Goal: Navigation & Orientation: Find specific page/section

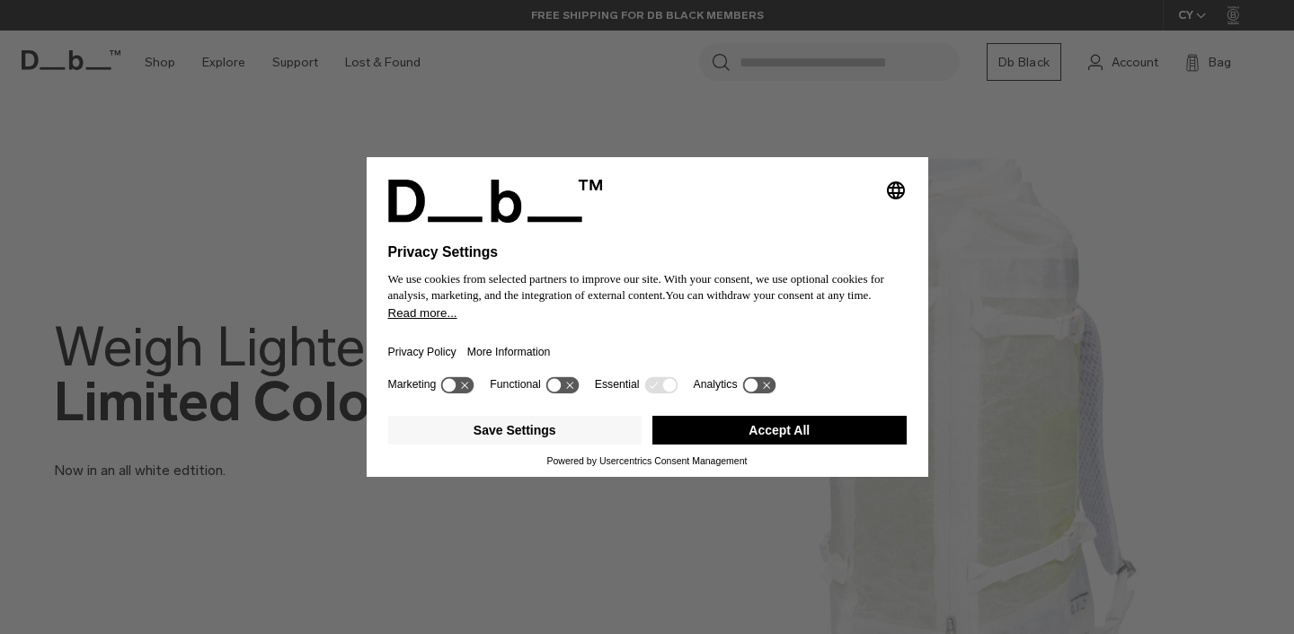
click at [806, 438] on button "Accept All" at bounding box center [779, 430] width 254 height 29
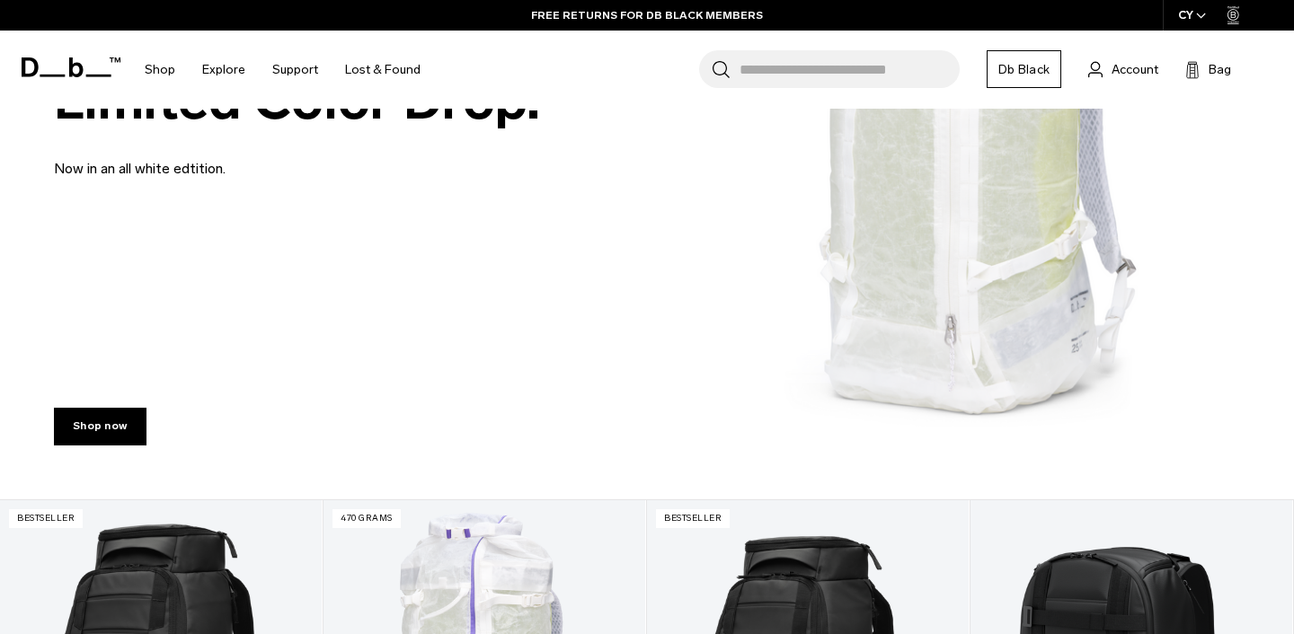
scroll to position [976, 0]
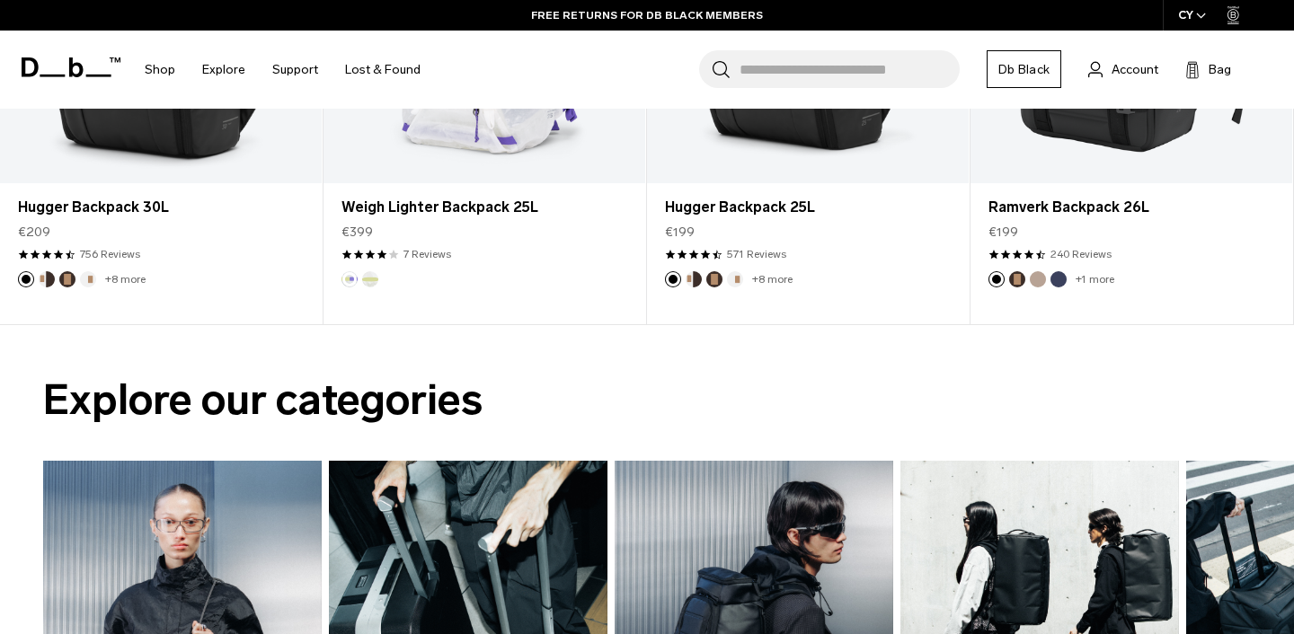
click at [1026, 75] on link "Db Black" at bounding box center [1024, 69] width 75 height 38
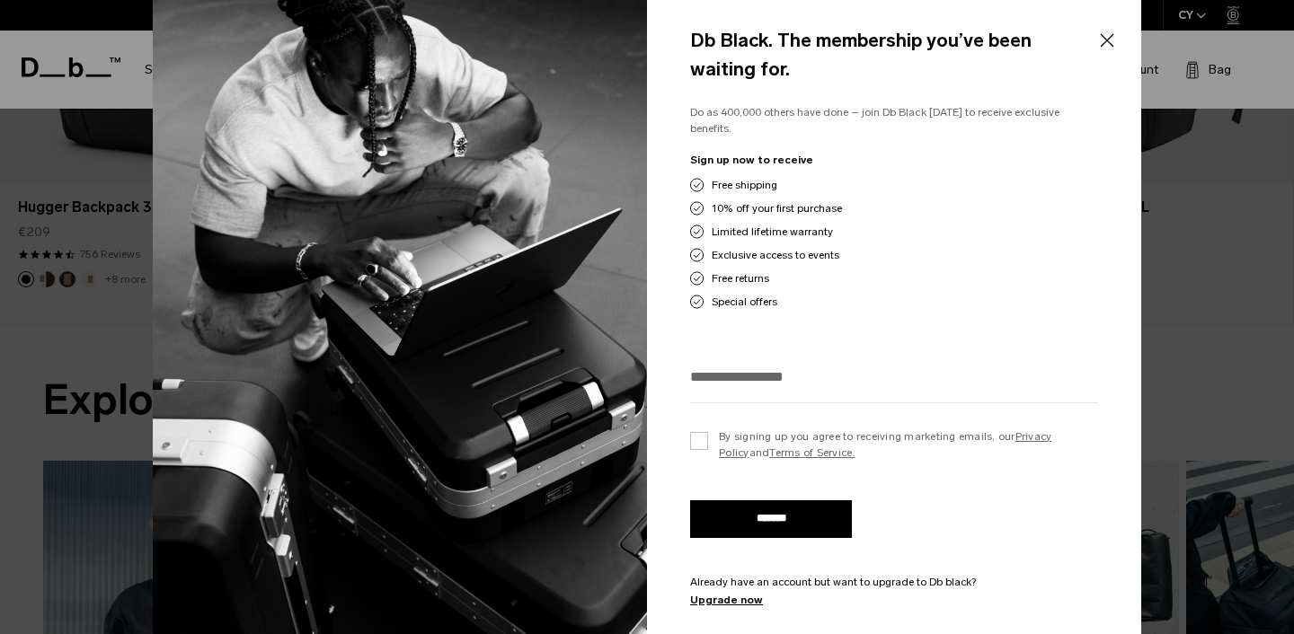
click at [1115, 36] on button "Close" at bounding box center [1106, 41] width 22 height 38
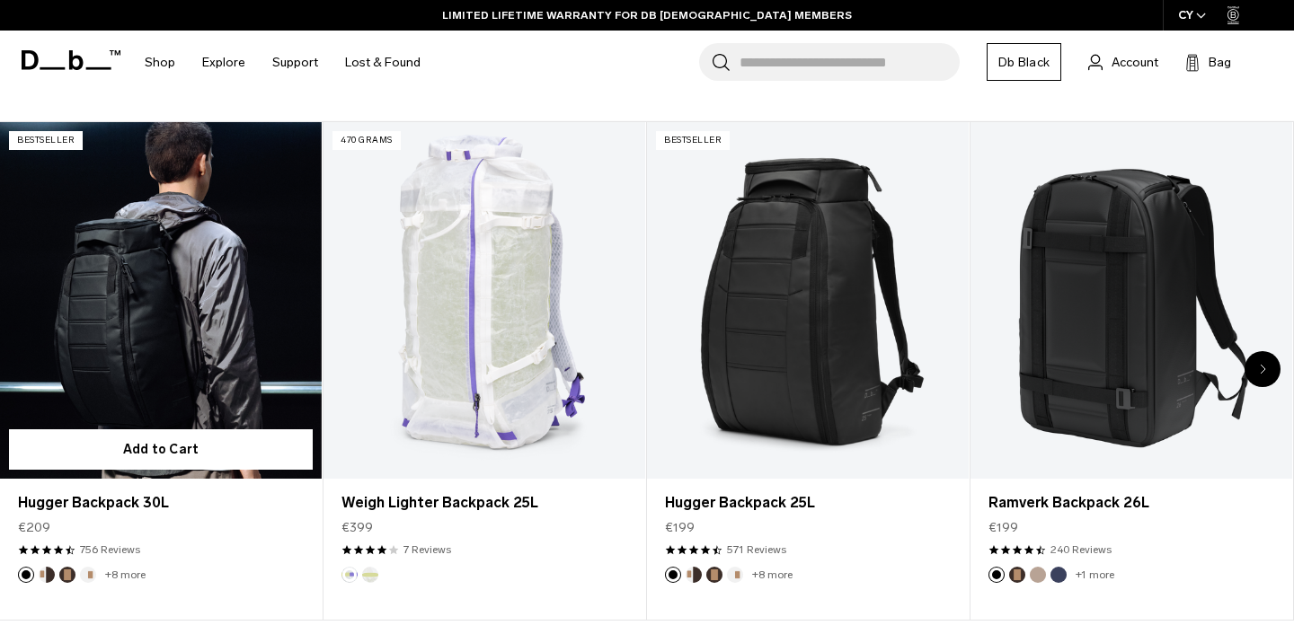
scroll to position [696, 0]
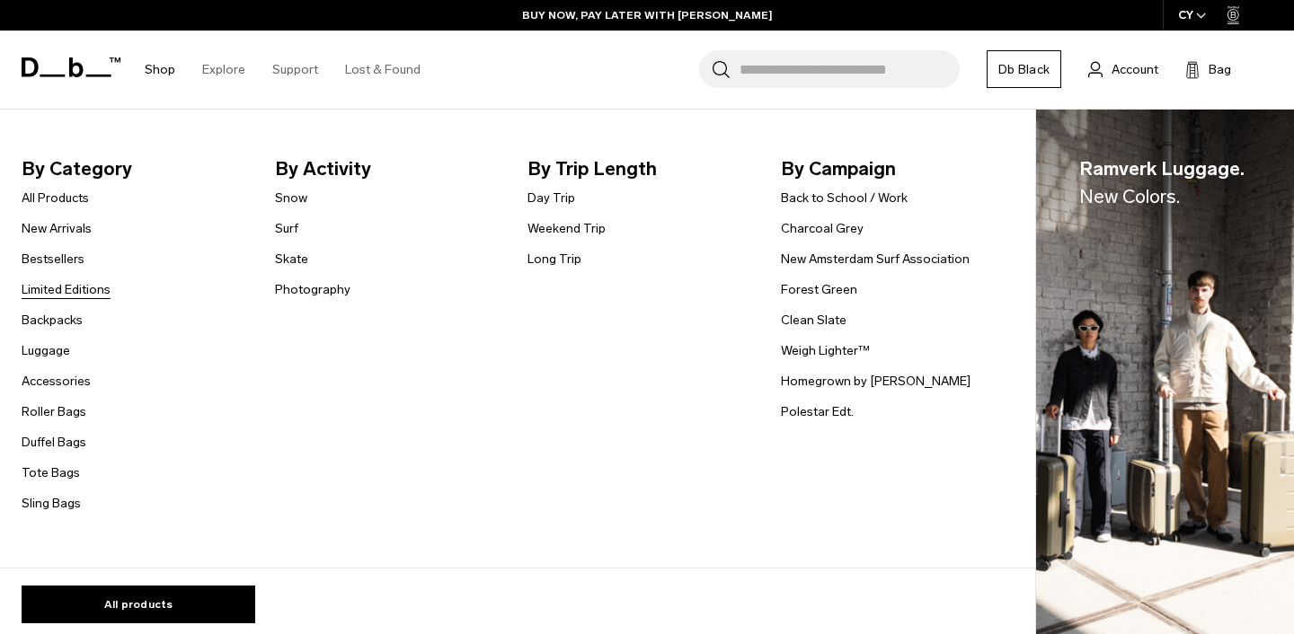
click at [70, 293] on link "Limited Editions" at bounding box center [66, 289] width 89 height 19
